Goal: Find specific page/section: Find specific page/section

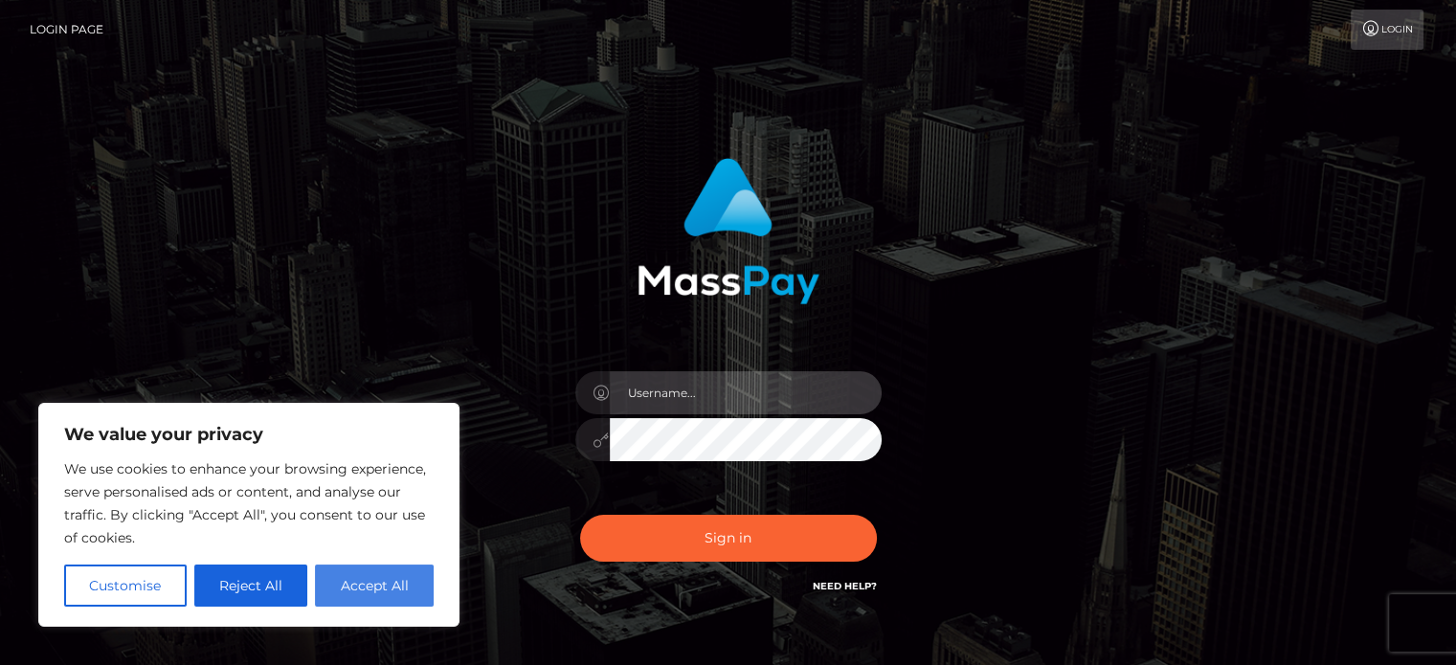
type input "letticia.ctfo"
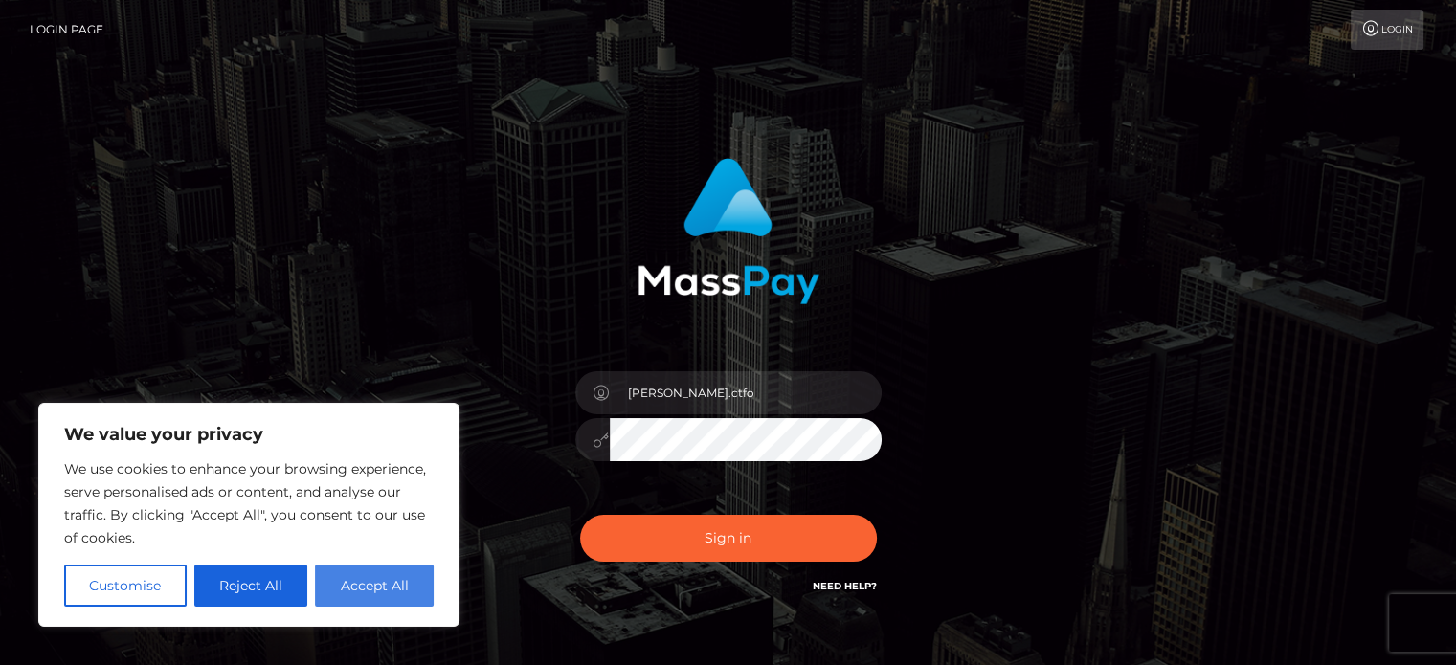
click at [354, 587] on button "Accept All" at bounding box center [374, 586] width 119 height 42
checkbox input "true"
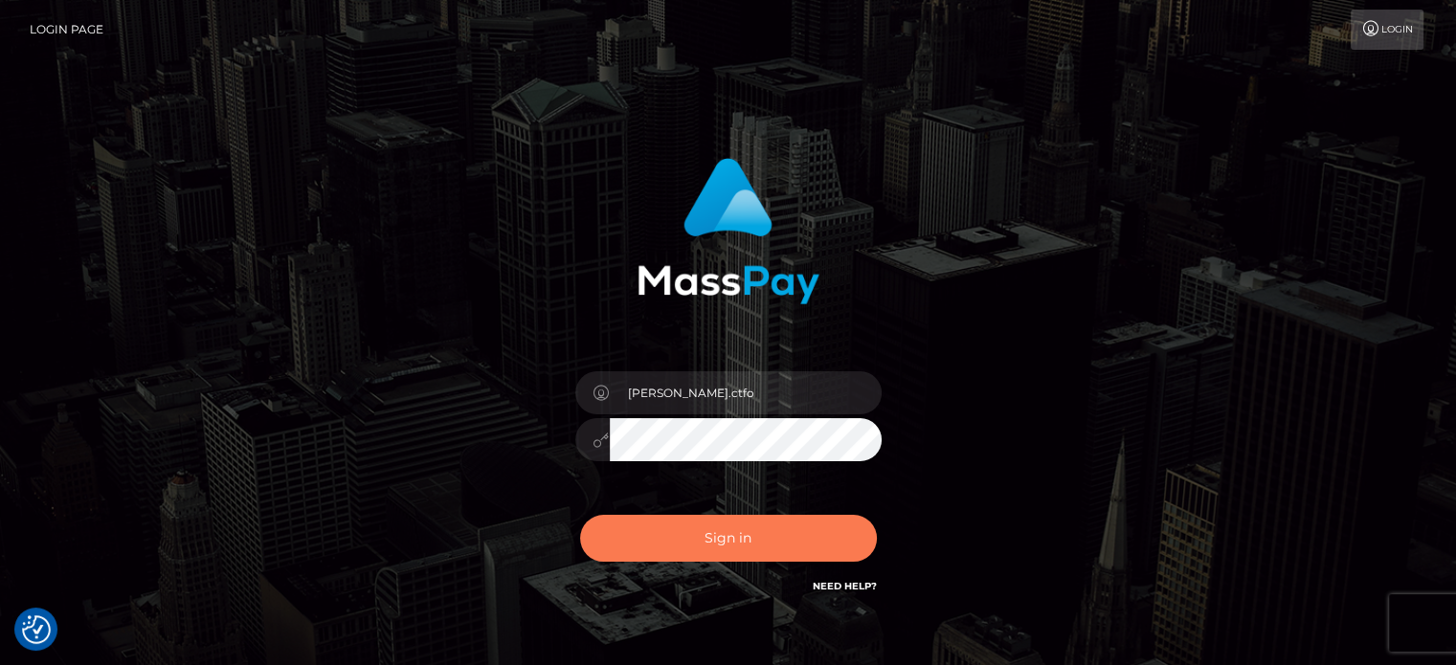
click at [722, 537] on button "Sign in" at bounding box center [728, 538] width 297 height 47
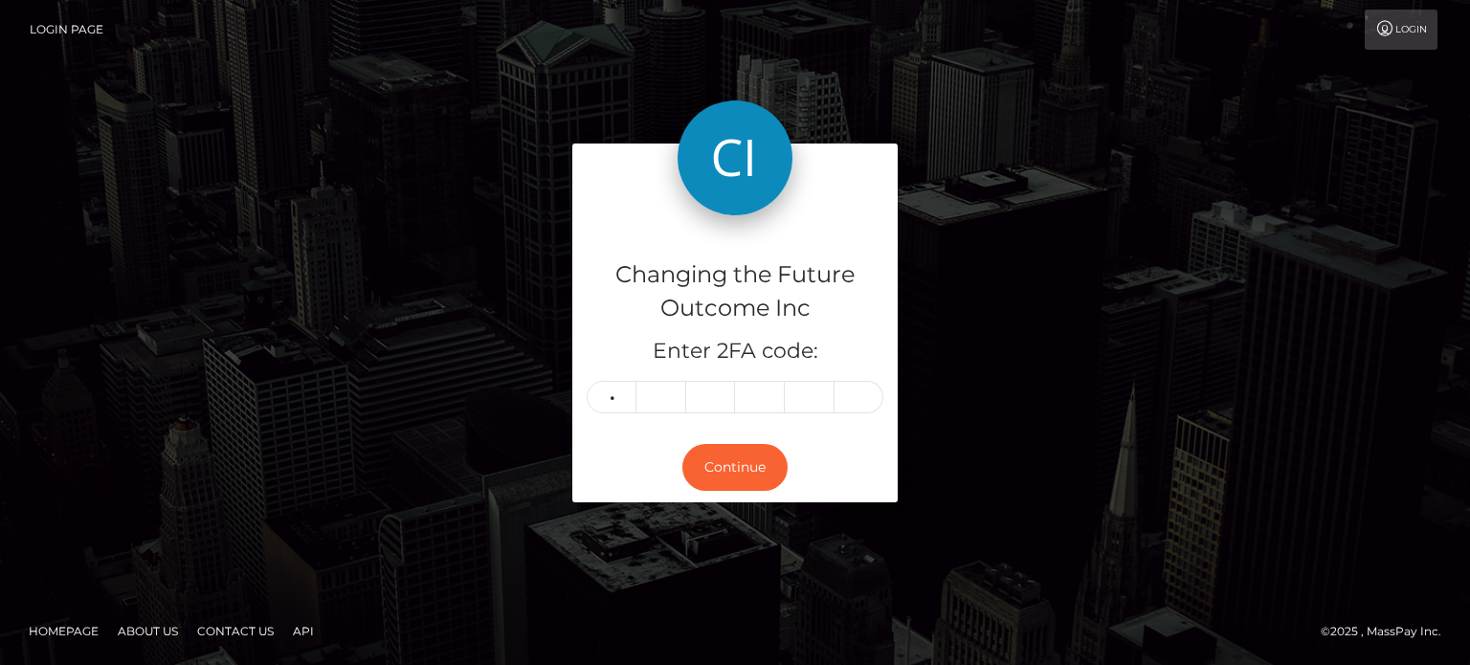
type input "9"
type input "3"
type input "5"
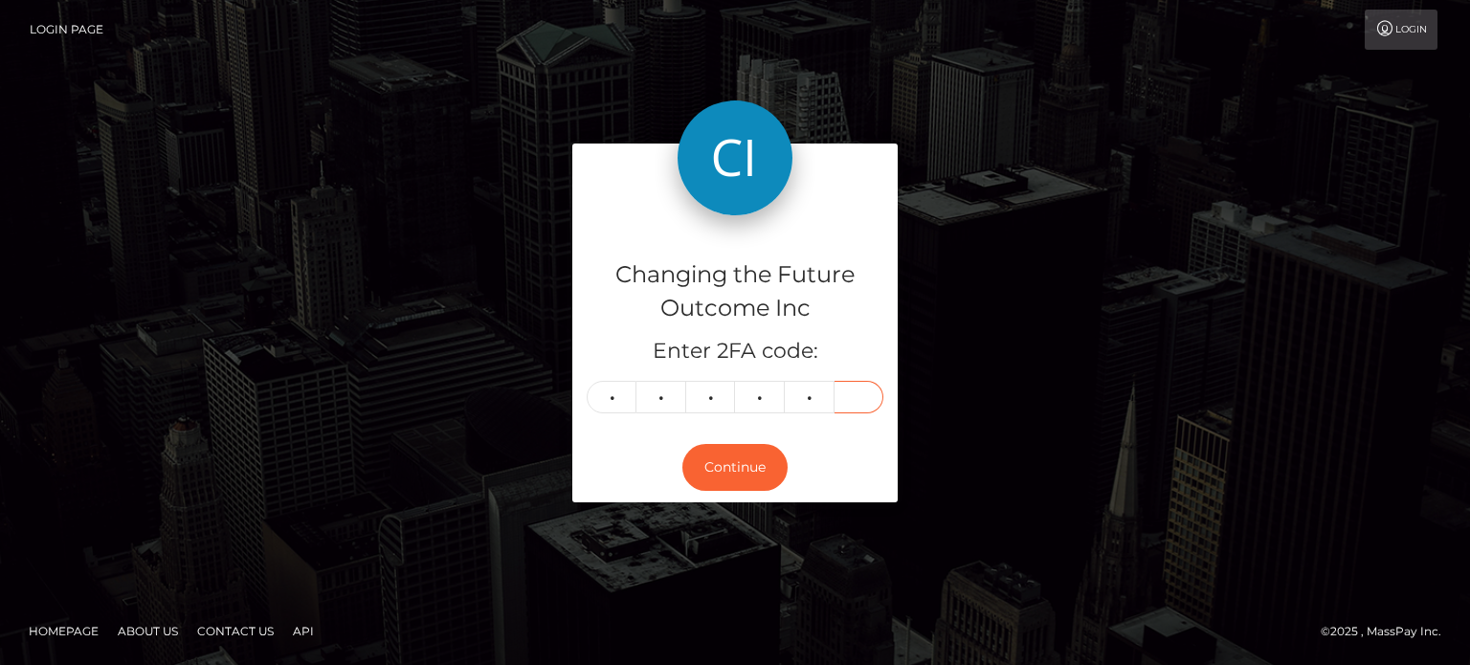
type input "2"
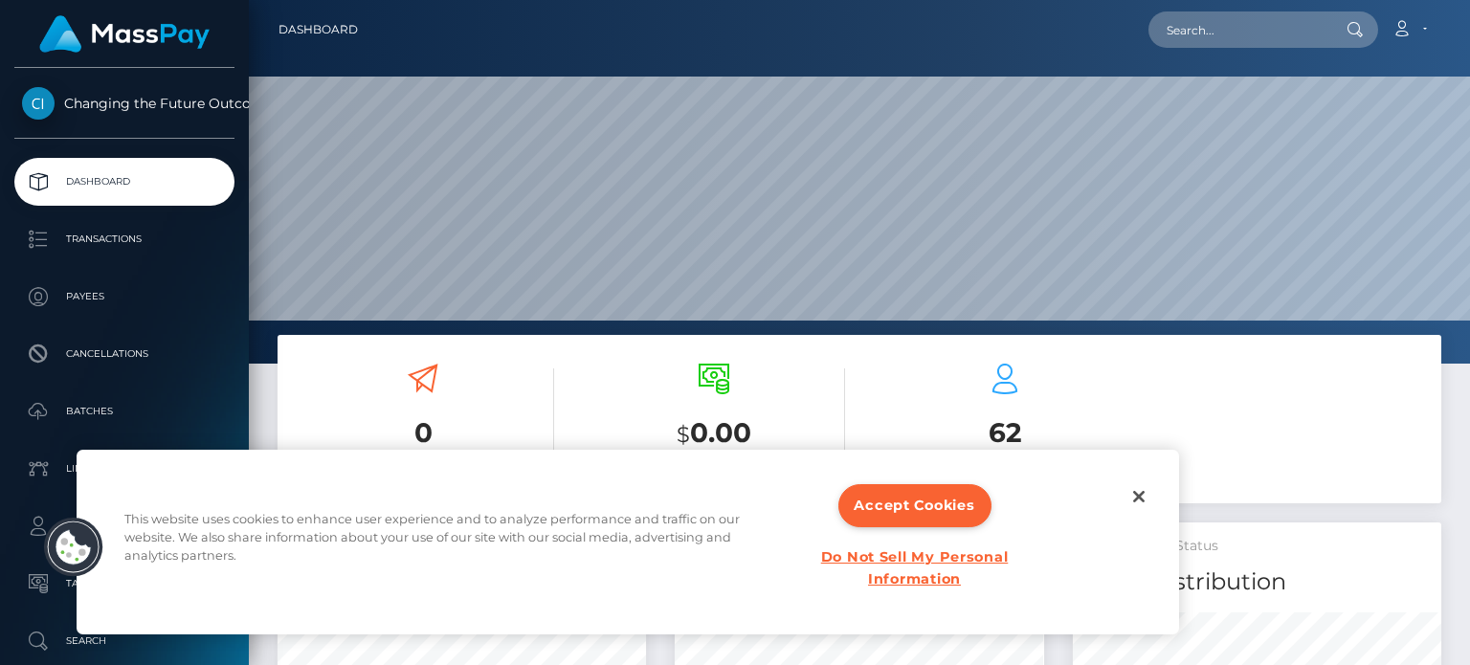
scroll to position [339, 367]
click at [948, 516] on button "Accept Cookies" at bounding box center [914, 505] width 153 height 43
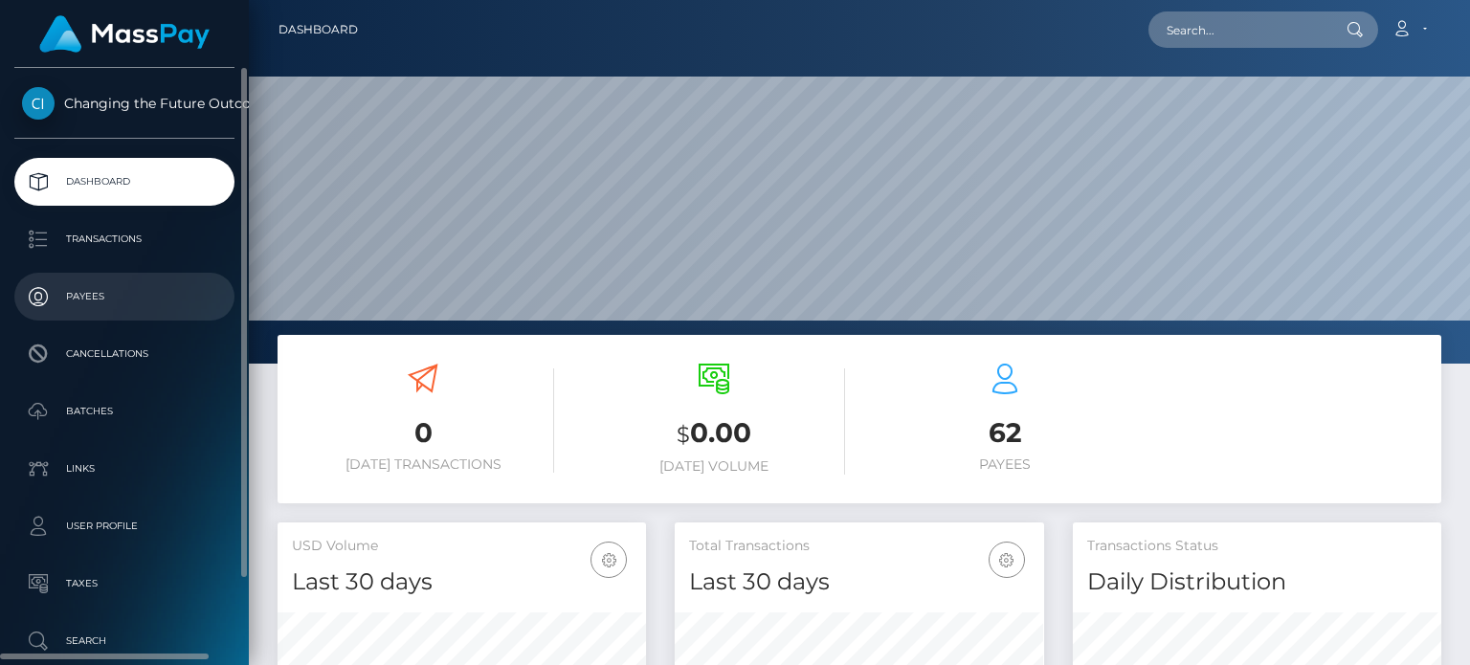
click at [100, 292] on p "Payees" at bounding box center [124, 296] width 205 height 29
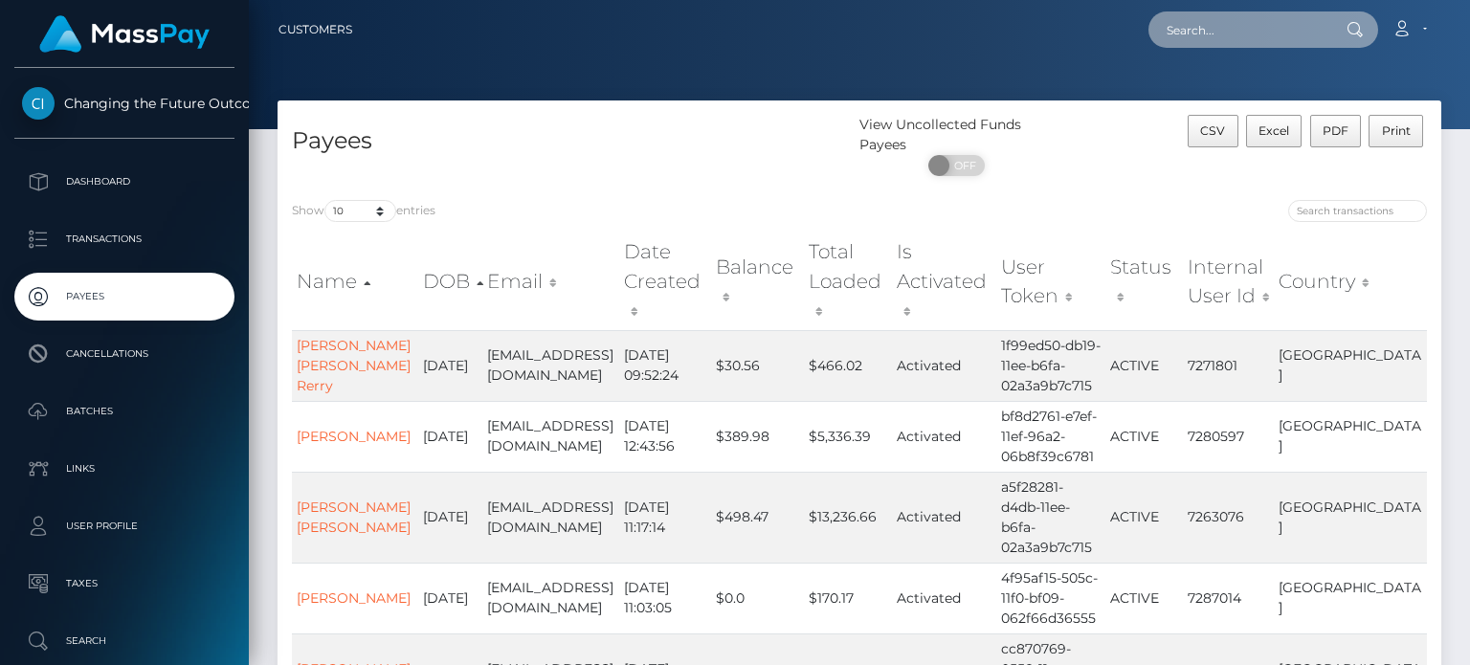
click at [1198, 34] on input "text" at bounding box center [1238, 29] width 180 height 36
paste input "icrem_seyer@hotmail.com"
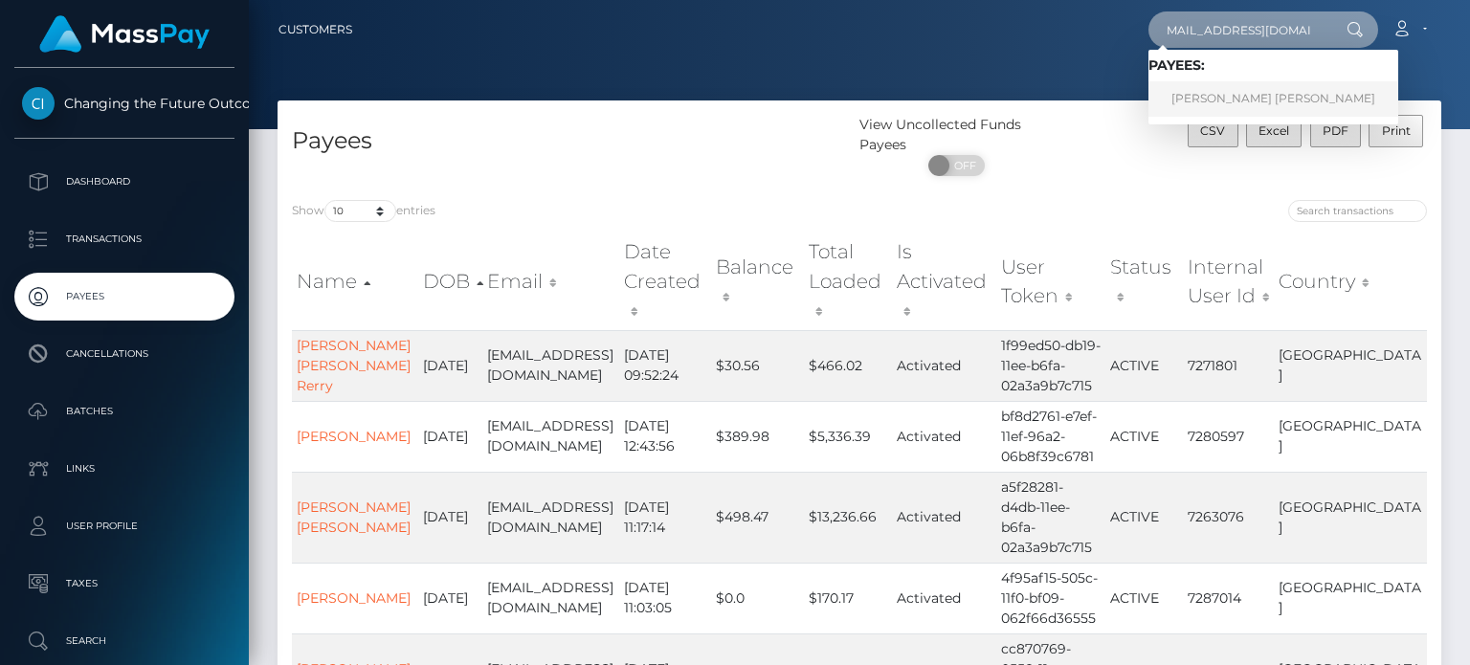
type input "icrem_seyer@hotmail.com"
click at [1206, 99] on link "Maria Mercedes Reyes Garcia" at bounding box center [1273, 98] width 250 height 35
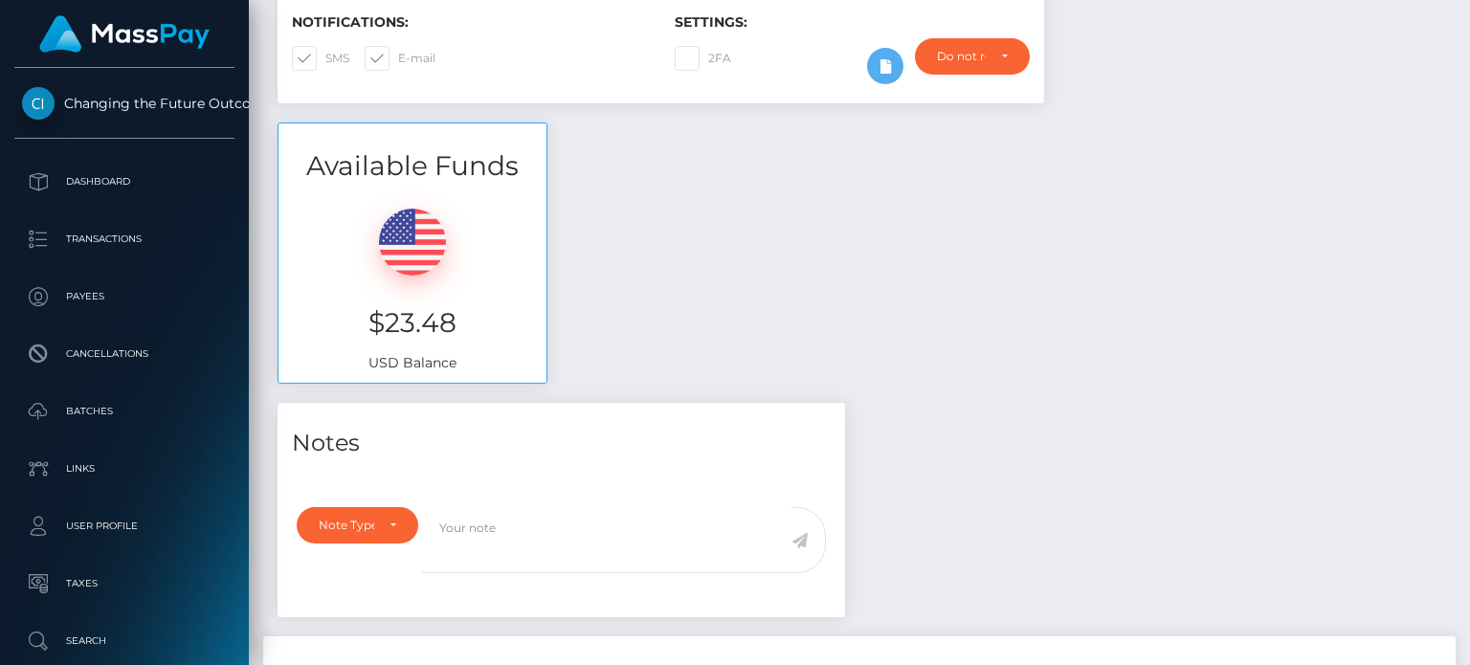
scroll to position [96, 0]
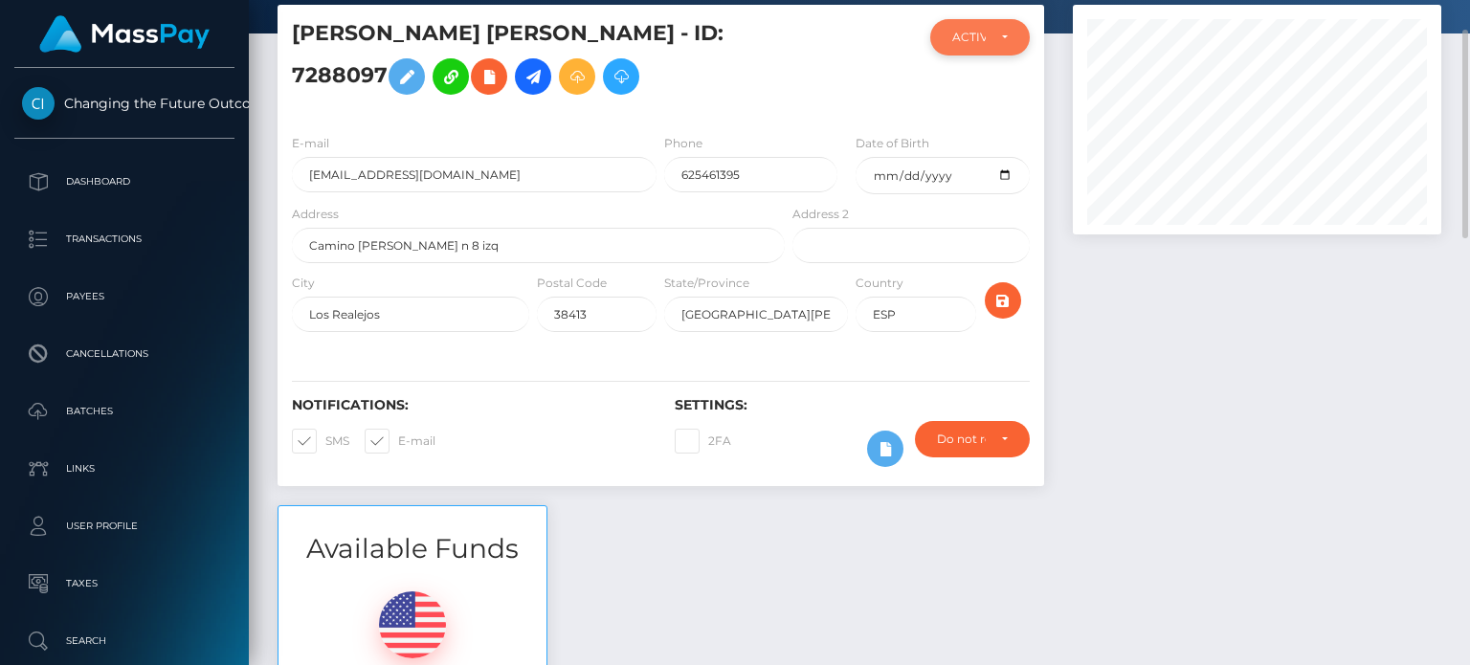
click at [999, 41] on div "ACTIVE" at bounding box center [979, 37] width 55 height 15
click at [814, 74] on div at bounding box center [852, 69] width 127 height 100
click at [1003, 41] on div "ACTIVE" at bounding box center [979, 37] width 55 height 15
click at [1202, 443] on div at bounding box center [1256, 255] width 397 height 500
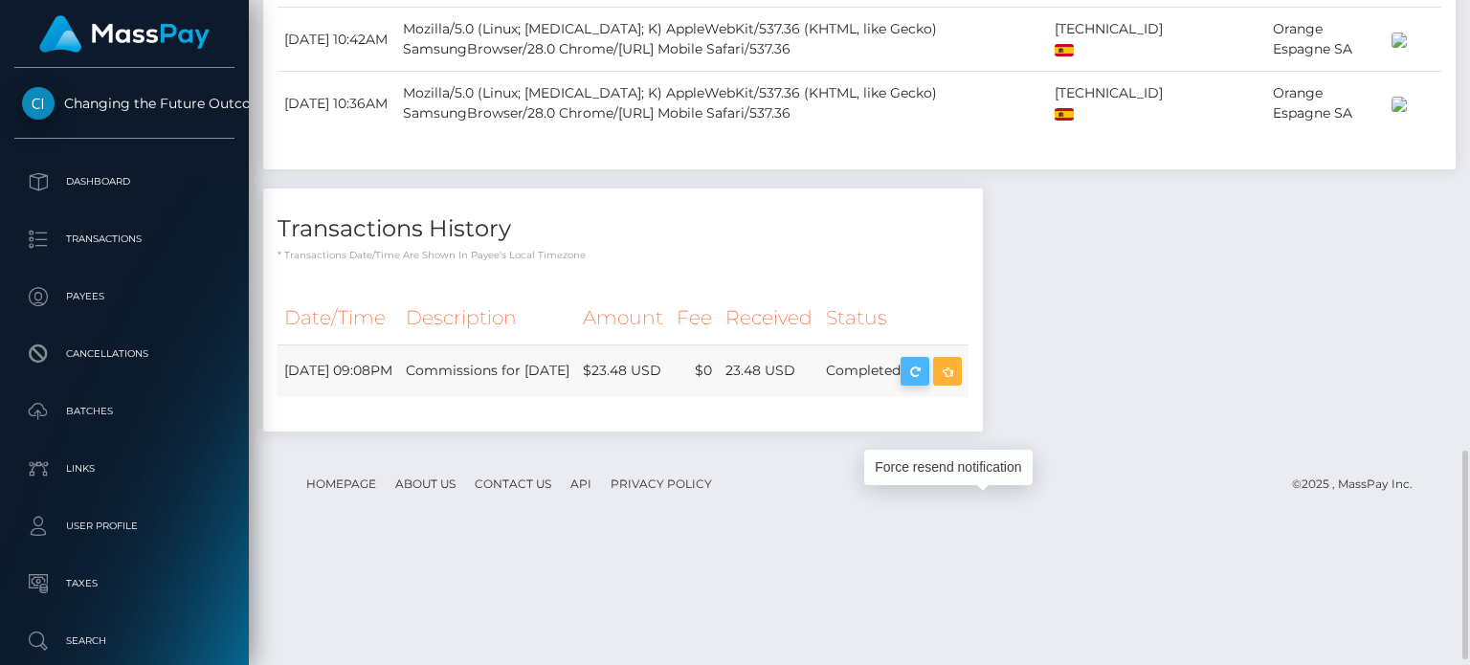
click at [926, 384] on icon "button" at bounding box center [914, 372] width 23 height 24
